Goal: Information Seeking & Learning: Learn about a topic

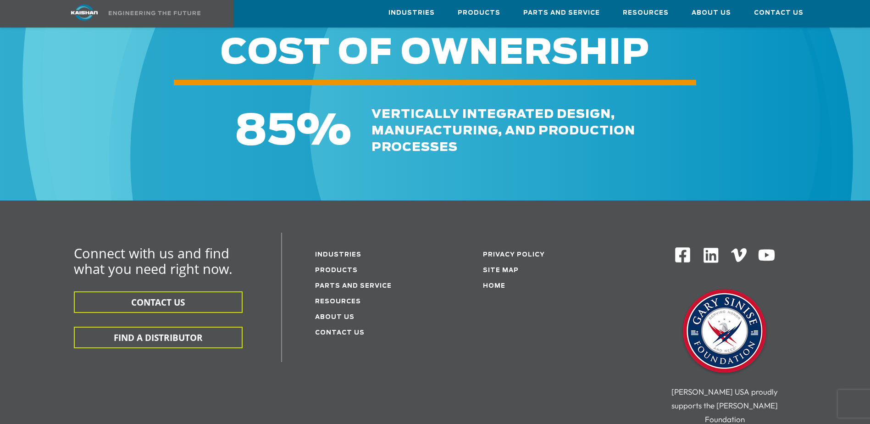
scroll to position [1382, 0]
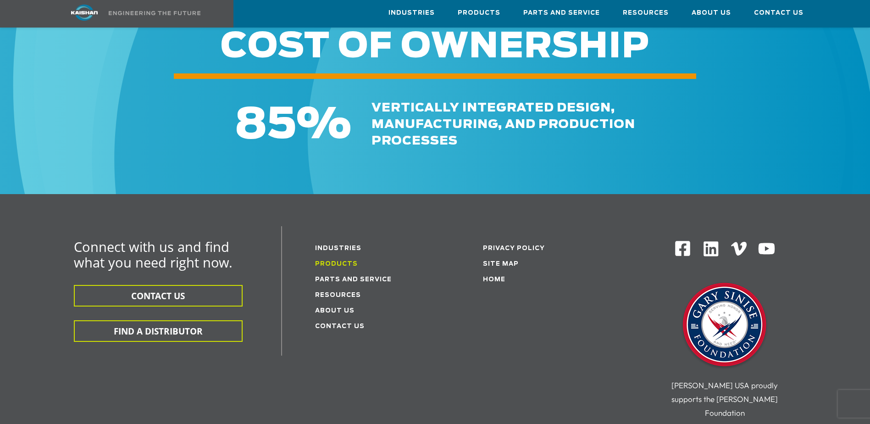
click at [337, 261] on link "Products" at bounding box center [336, 264] width 43 height 6
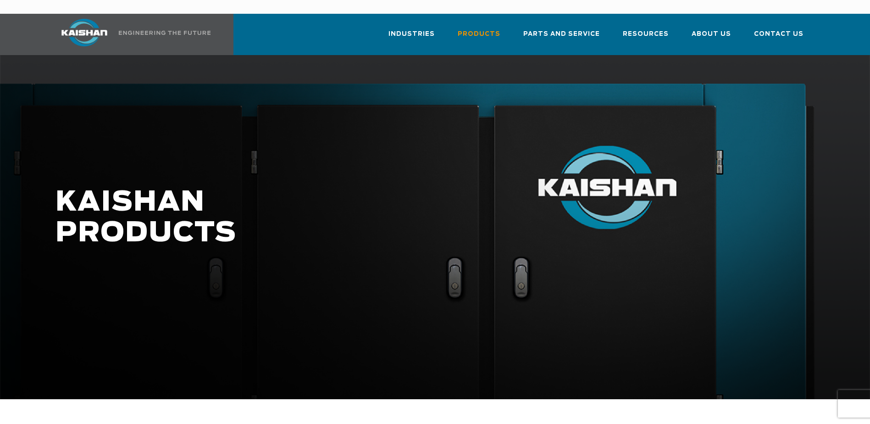
click at [277, 22] on div "Industries Aerospace Agriculture Amusement Parks Aquaculture Automotive Aviatio…" at bounding box center [432, 34] width 765 height 41
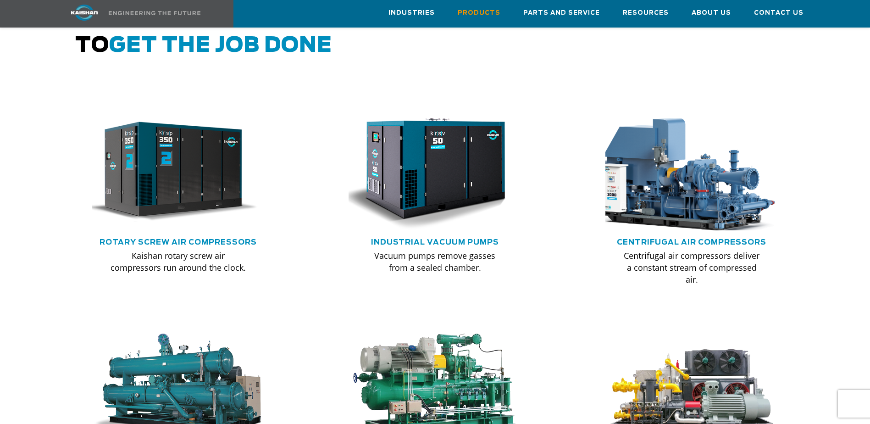
scroll to position [540, 0]
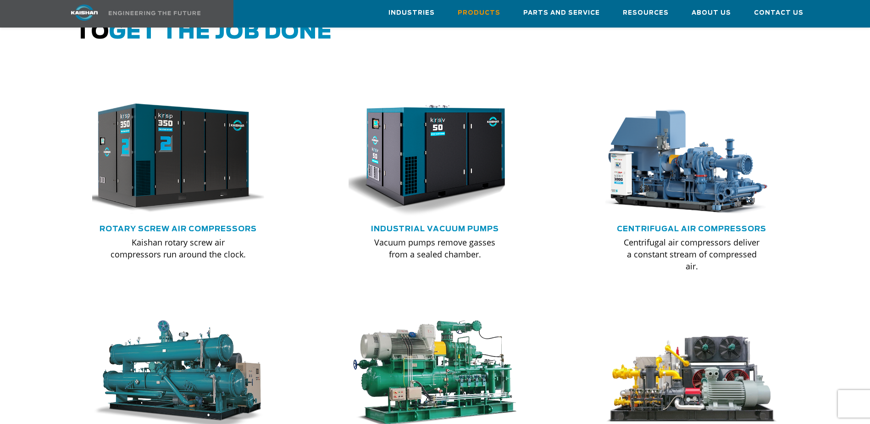
click at [138, 164] on img at bounding box center [172, 158] width 190 height 128
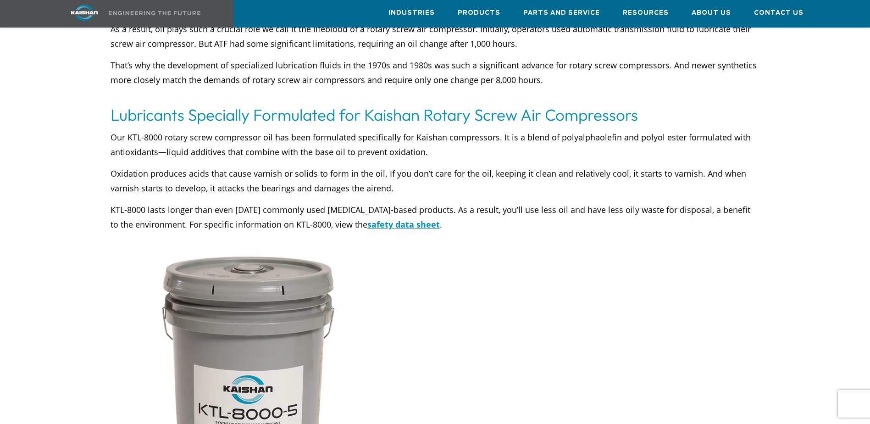
scroll to position [2079, 0]
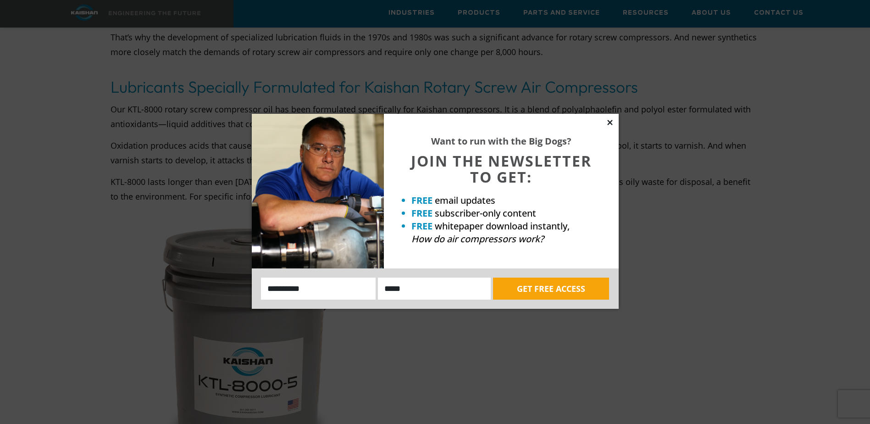
click at [610, 121] on icon at bounding box center [609, 122] width 5 height 5
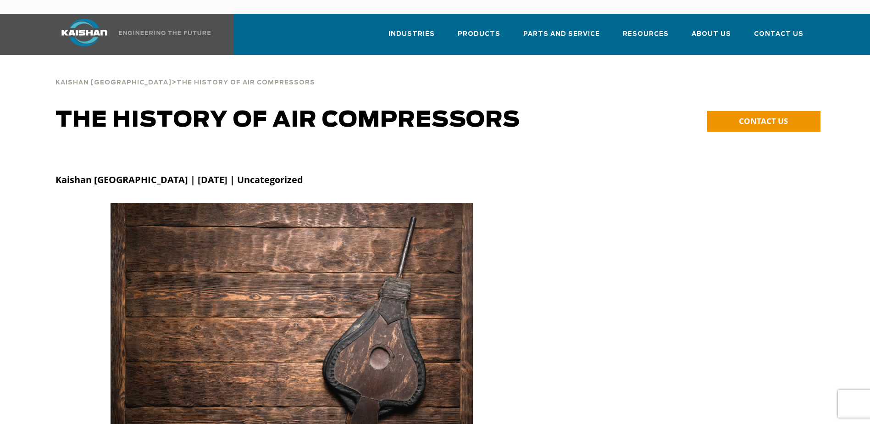
scroll to position [2895, 0]
